Goal: Check status: Check status

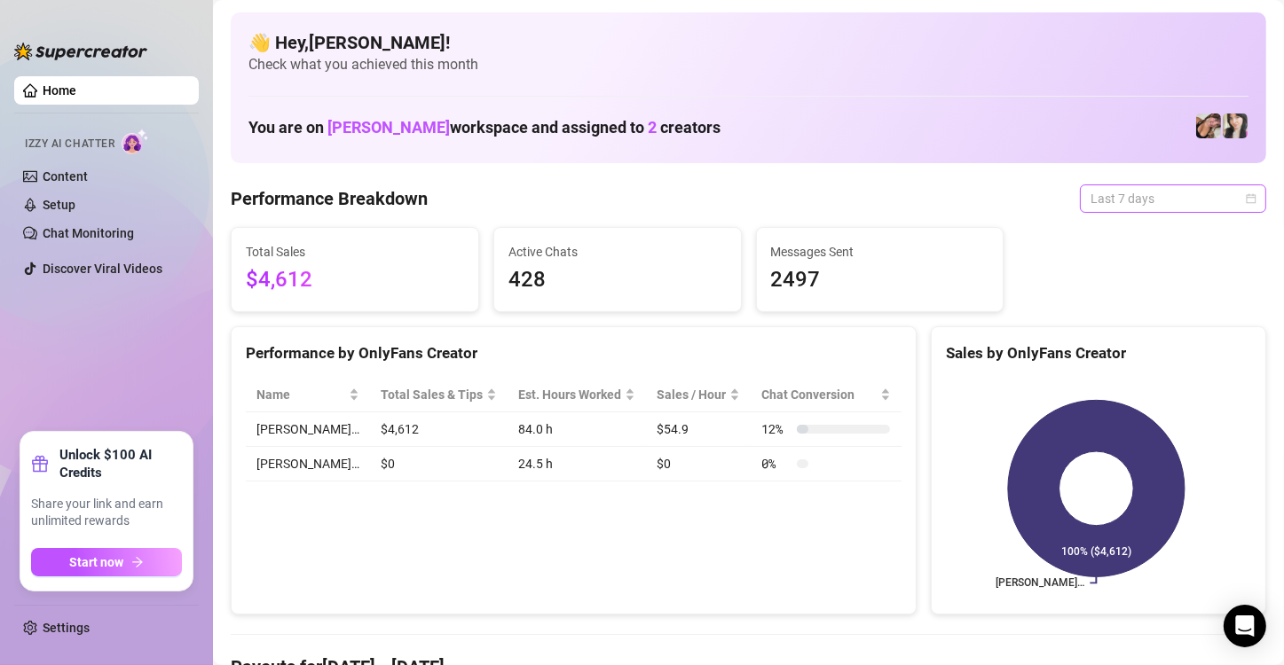
click at [1216, 203] on span "Last 7 days" at bounding box center [1172, 198] width 165 height 27
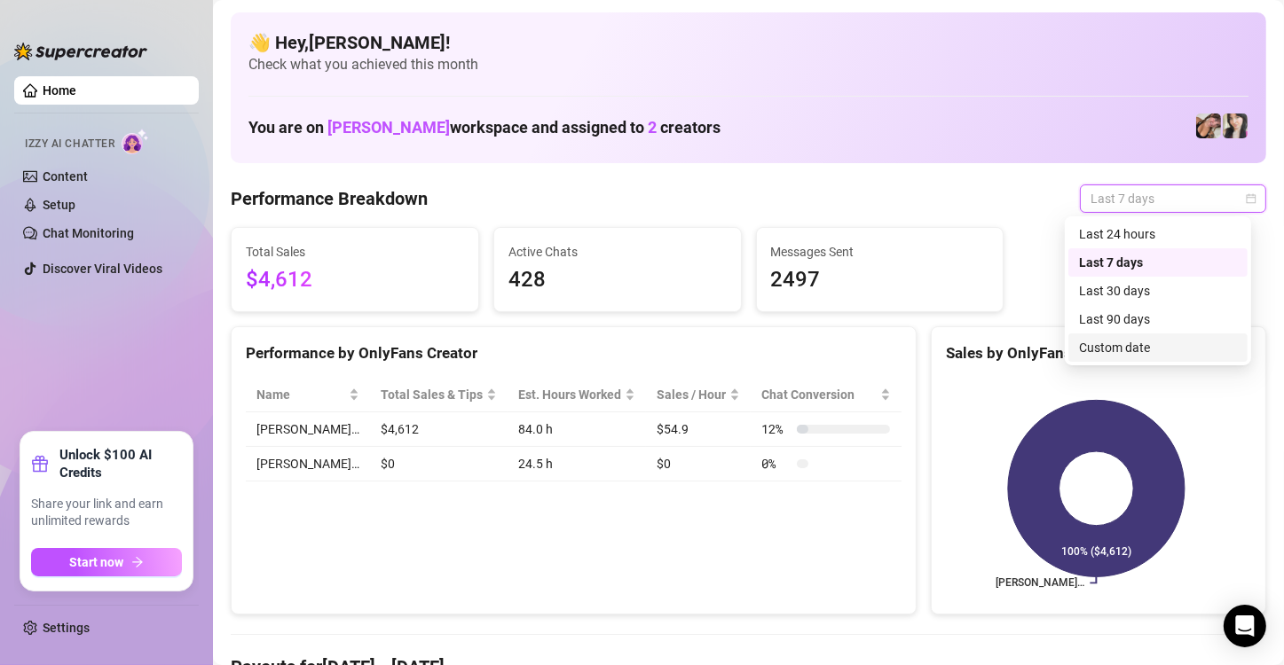
click at [1139, 343] on div "Custom date" at bounding box center [1158, 348] width 158 height 20
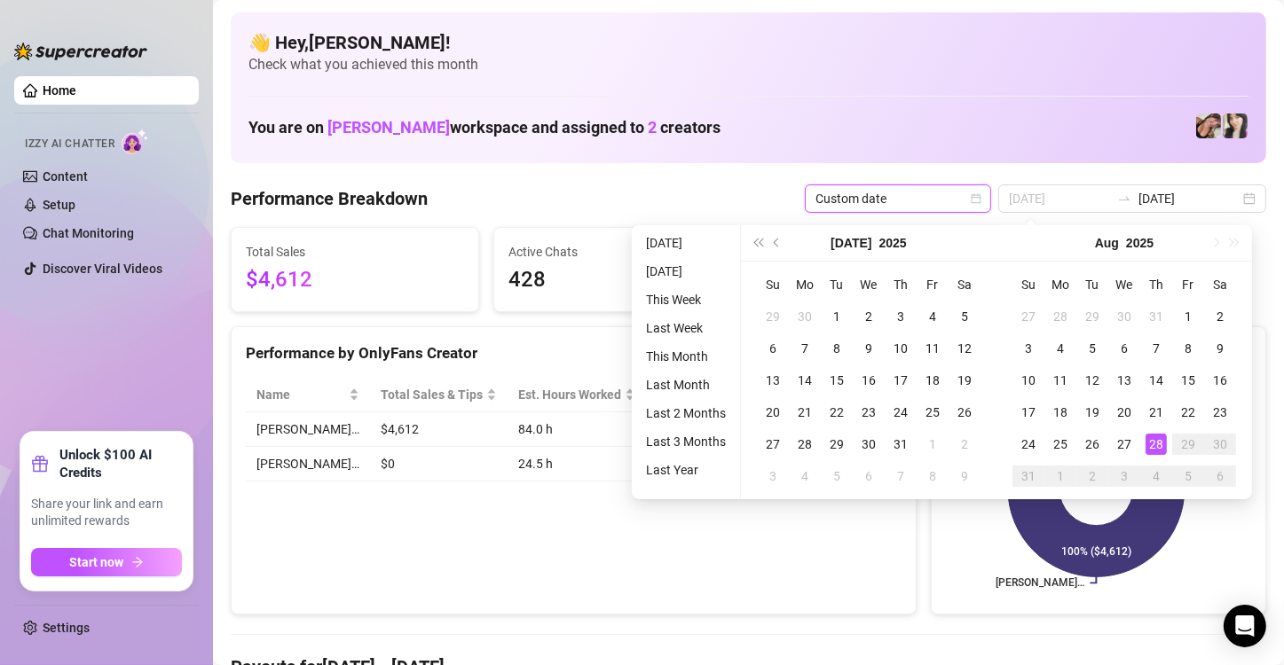
type input "[DATE]"
click at [1145, 436] on div "28" at bounding box center [1155, 444] width 21 height 21
click at [1145, 436] on icon at bounding box center [1096, 489] width 177 height 177
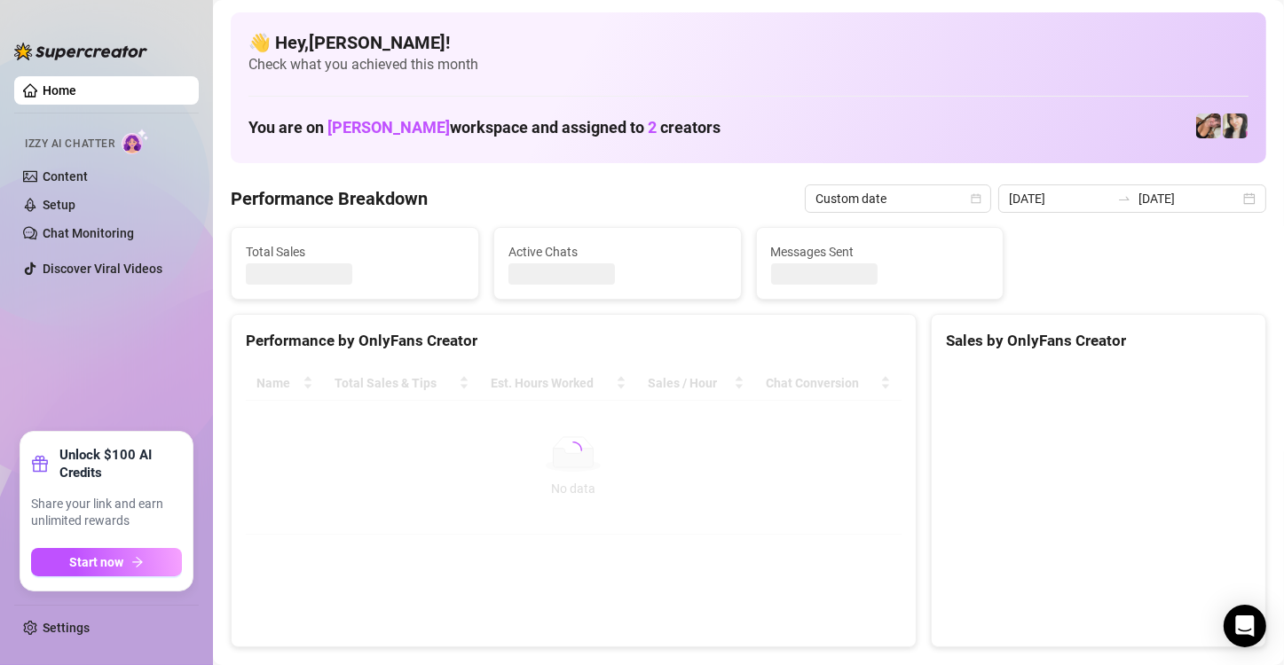
type input "[DATE]"
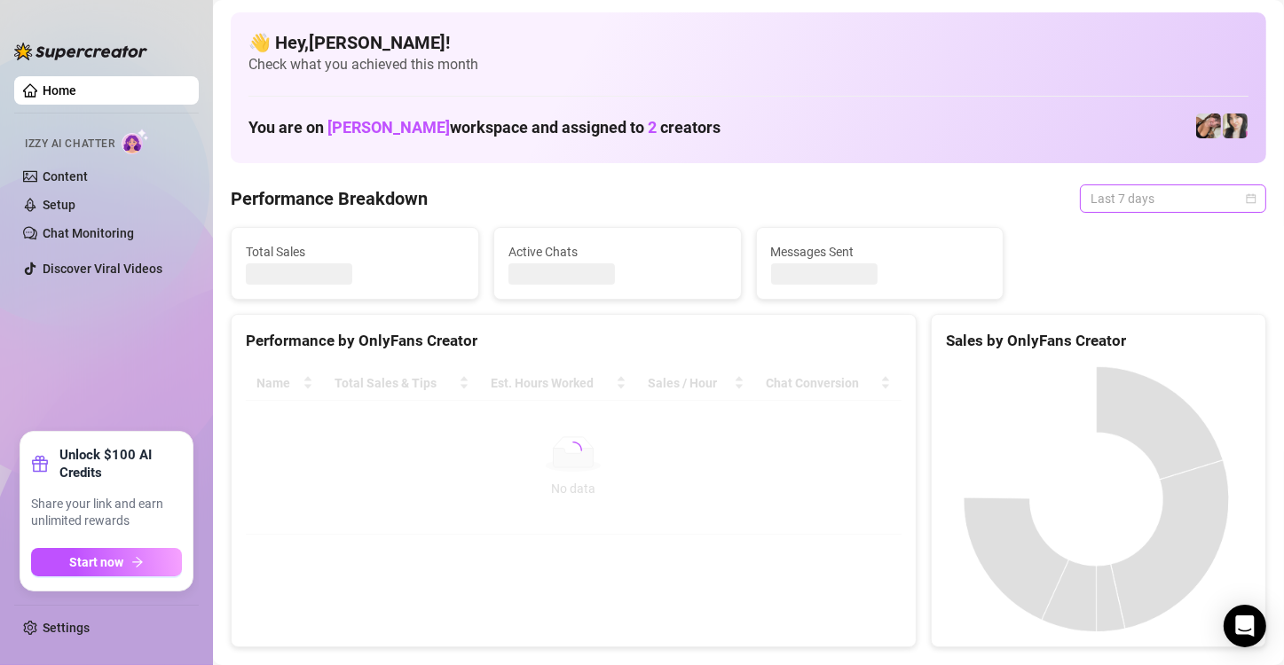
click at [1179, 206] on span "Last 7 days" at bounding box center [1172, 198] width 165 height 27
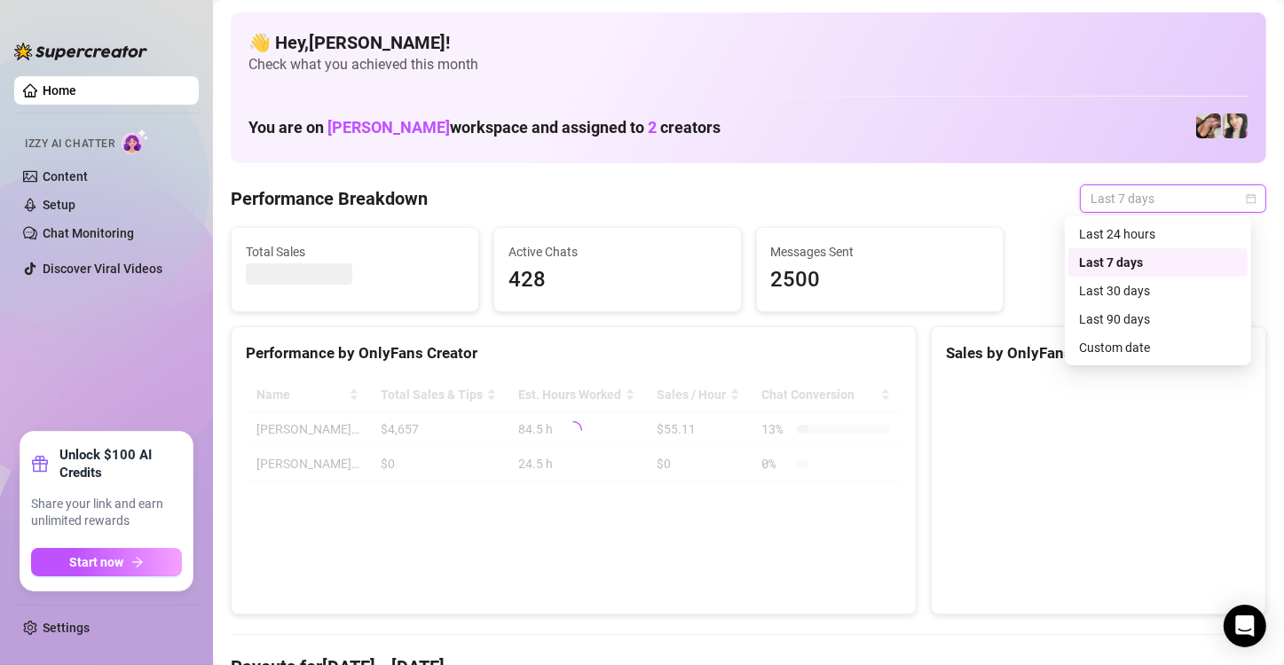
click at [1133, 351] on div "Custom date" at bounding box center [1158, 348] width 158 height 20
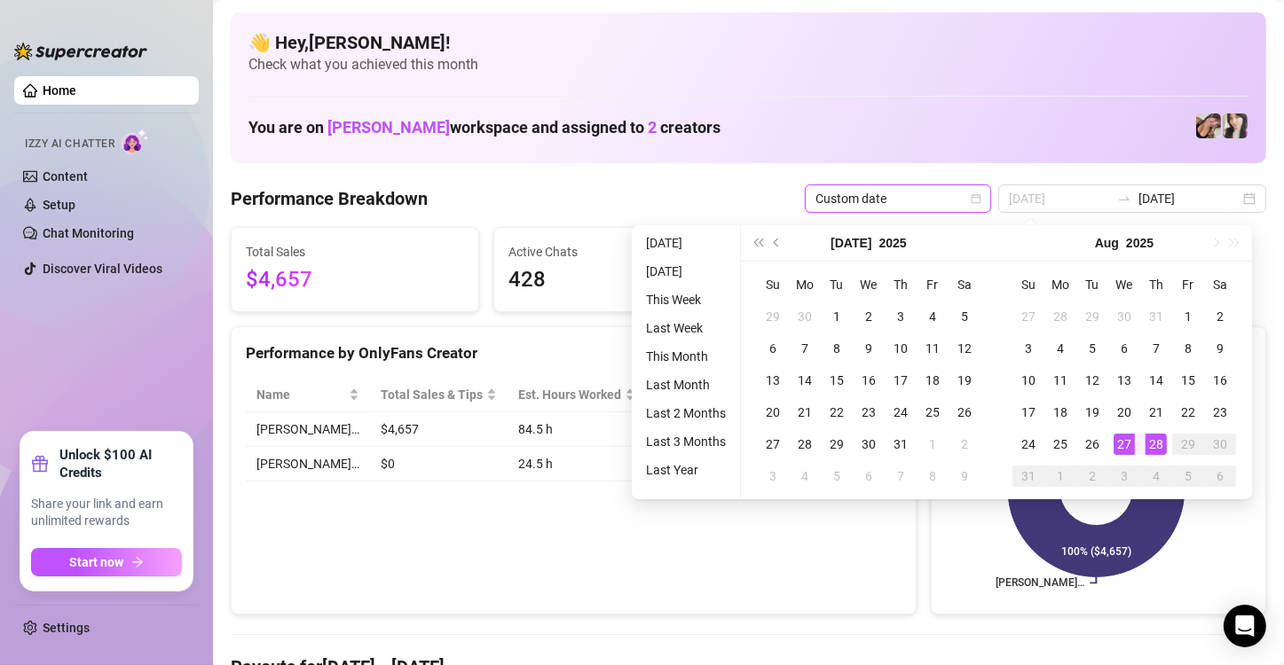
type input "[DATE]"
click at [1159, 444] on div "28" at bounding box center [1155, 444] width 21 height 21
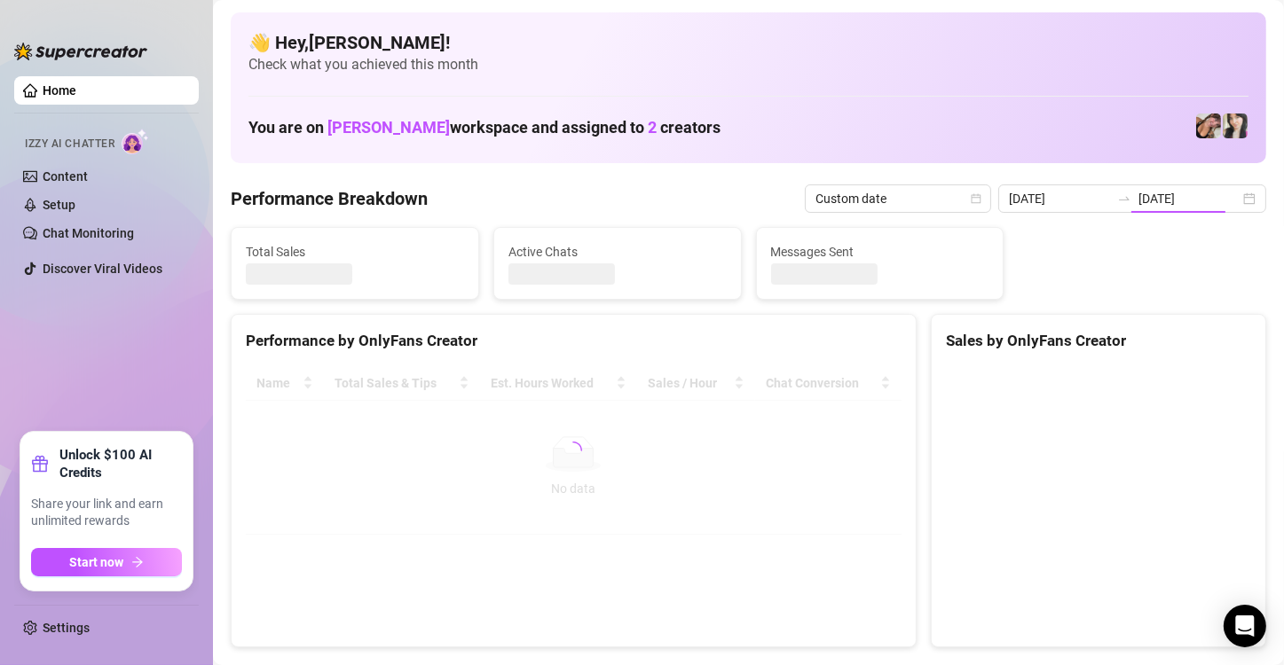
type input "[DATE]"
